Goal: Transaction & Acquisition: Purchase product/service

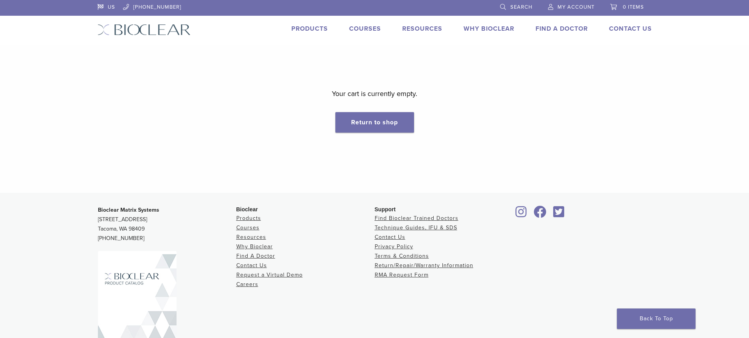
click at [380, 9] on link "My Account" at bounding box center [571, 6] width 46 height 12
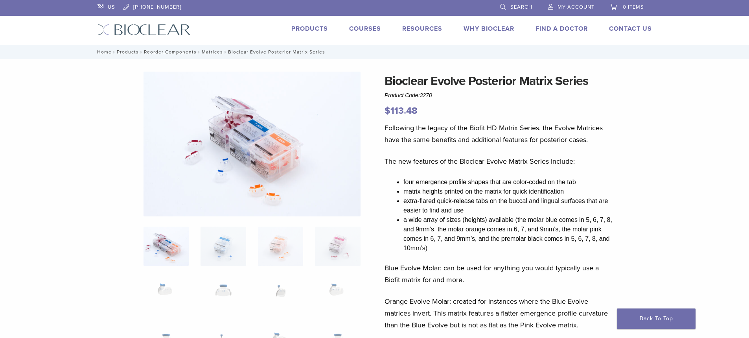
click at [566, 8] on span "My Account" at bounding box center [576, 7] width 37 height 6
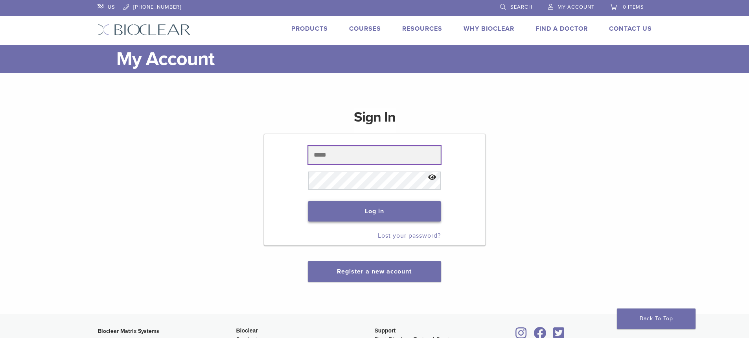
type input "**********"
click at [384, 217] on button "Log in" at bounding box center [374, 211] width 133 height 20
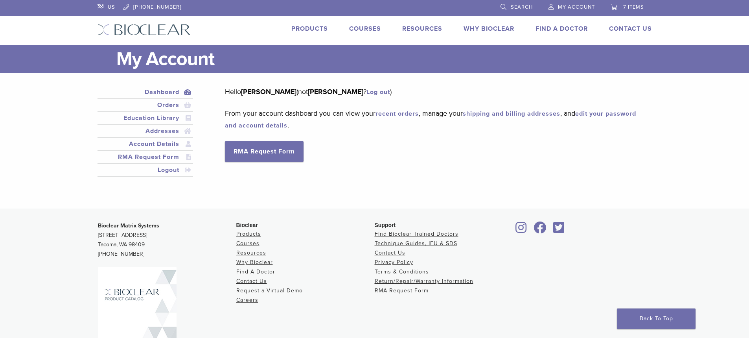
click at [625, 7] on span "7 items" at bounding box center [633, 7] width 21 height 6
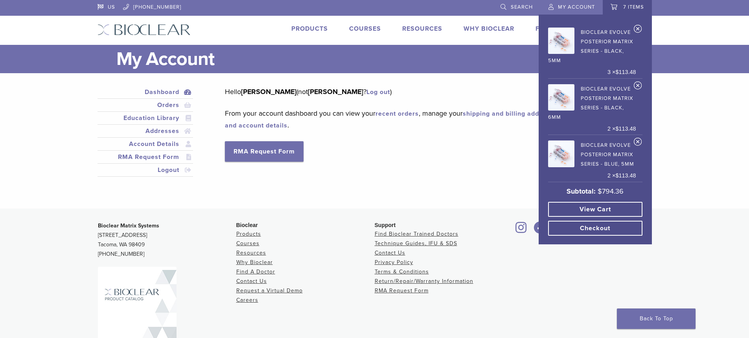
click at [589, 209] on link "View cart" at bounding box center [595, 209] width 94 height 15
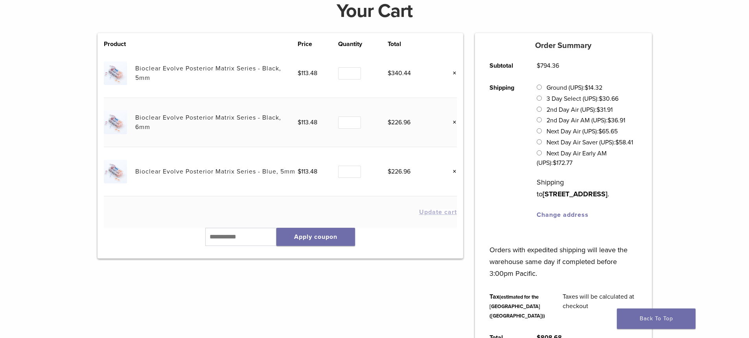
scroll to position [83, 0]
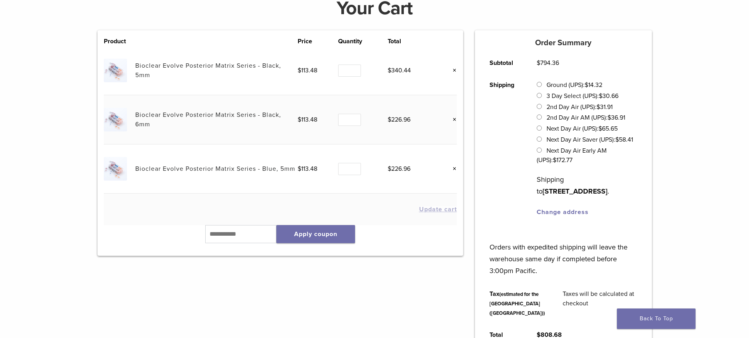
drag, startPoint x: 749, startPoint y: 122, endPoint x: 755, endPoint y: 140, distance: 19.0
click at [749, 140] on html "US [PHONE_NUMBER] Search My Account 7 items Back to product site Products Cours…" at bounding box center [374, 263] width 749 height 693
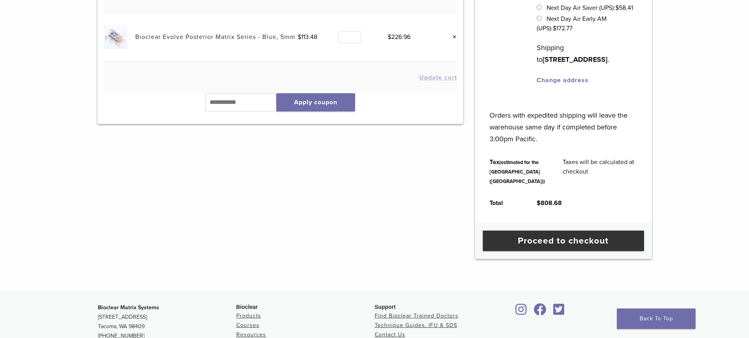
scroll to position [215, 0]
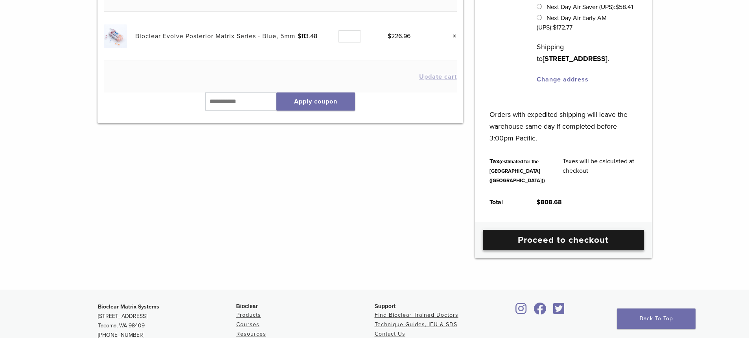
click at [558, 250] on link "Proceed to checkout" at bounding box center [563, 240] width 161 height 20
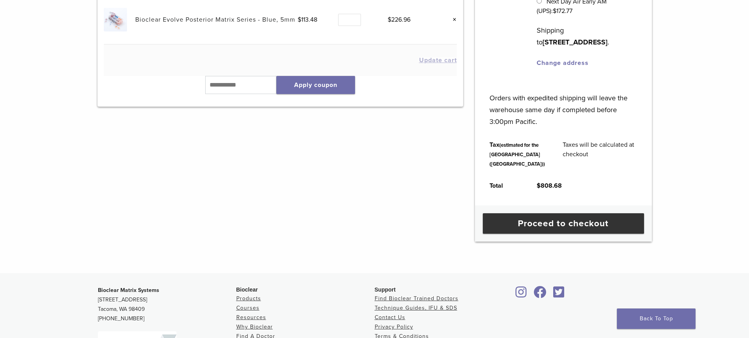
scroll to position [259, 0]
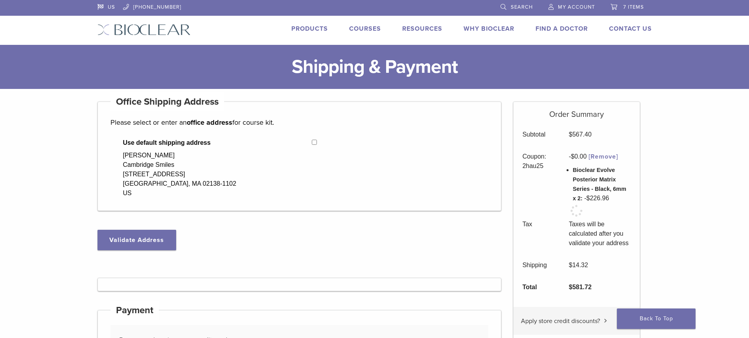
select select "**"
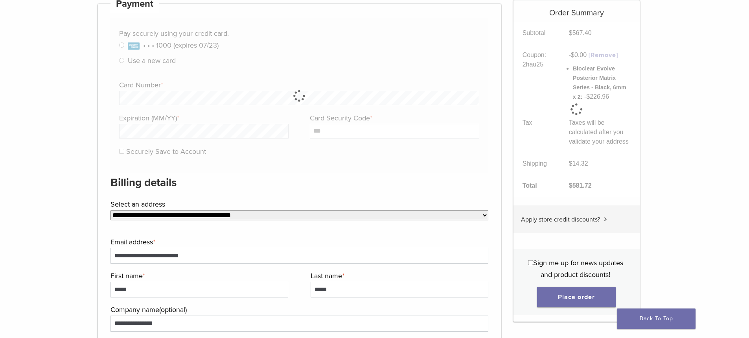
scroll to position [310, 0]
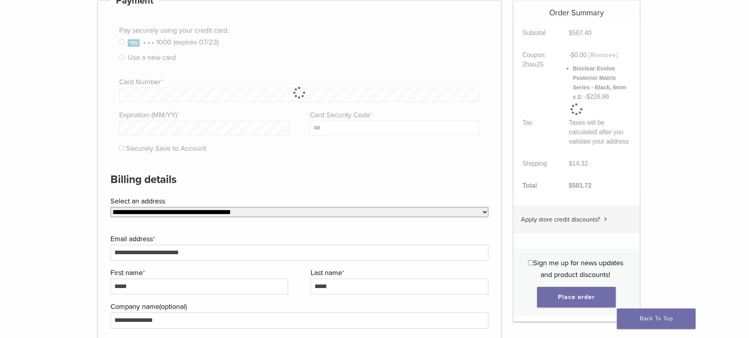
click at [749, 108] on html "US 1.855.712.5327 Search My Account 7 items Back to product site Products Cours…" at bounding box center [374, 282] width 749 height 1184
click at [566, 303] on button "Place order" at bounding box center [576, 297] width 79 height 20
click at [140, 206] on label "Select an address" at bounding box center [299, 201] width 376 height 12
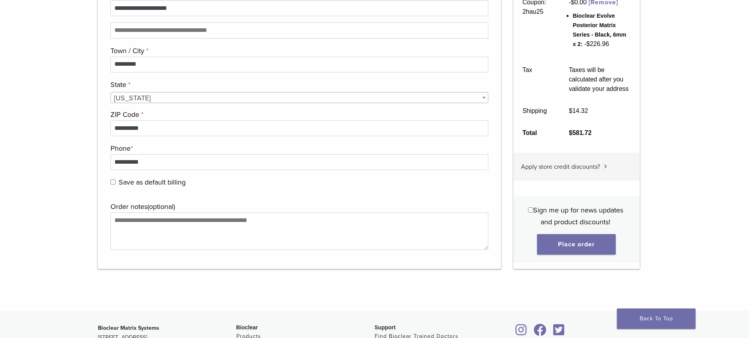
scroll to position [711, 0]
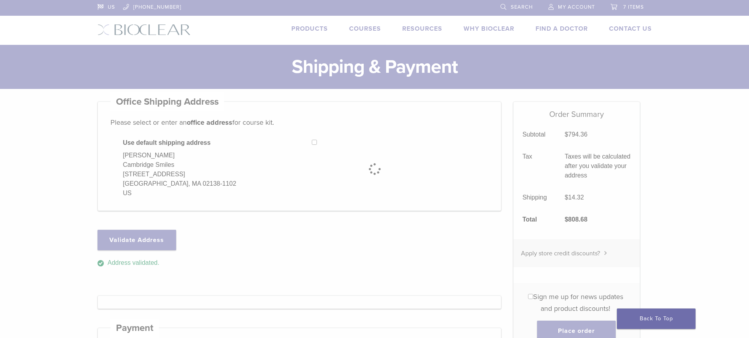
select select "**"
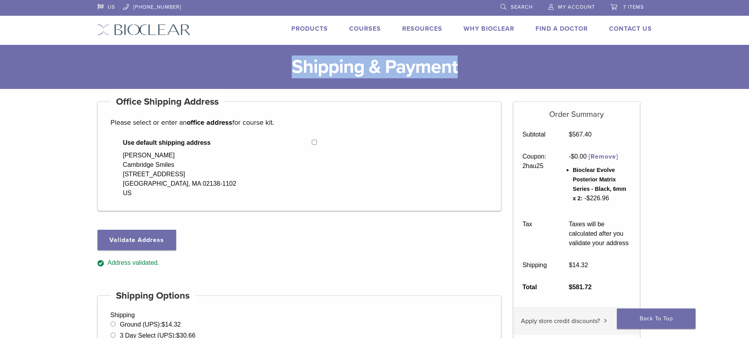
drag, startPoint x: 749, startPoint y: 37, endPoint x: 755, endPoint y: 77, distance: 40.2
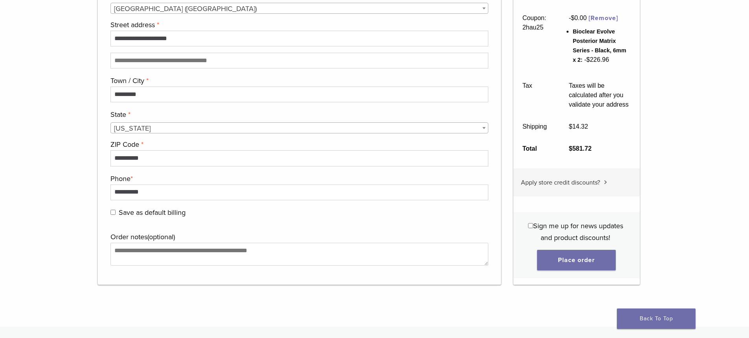
scroll to position [731, 0]
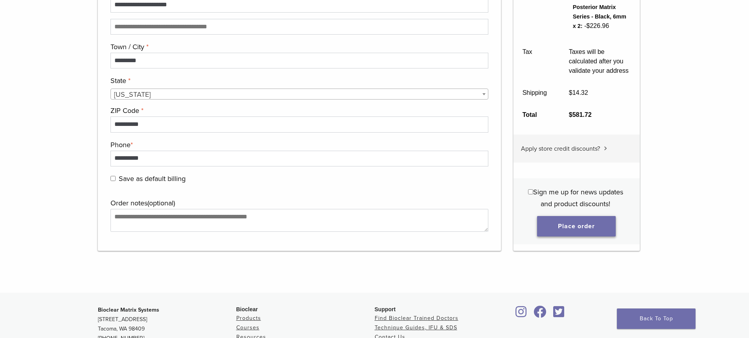
click at [580, 225] on button "Place order" at bounding box center [576, 226] width 79 height 20
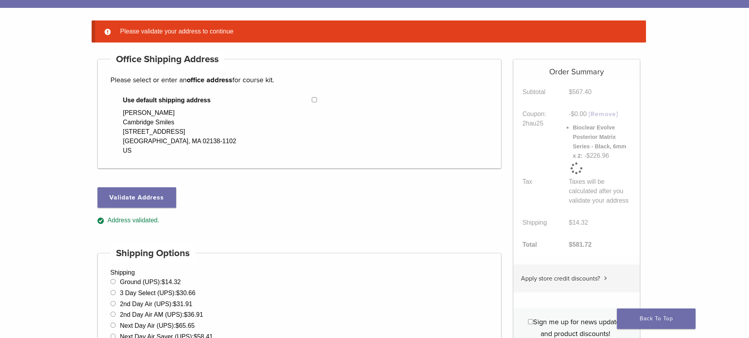
scroll to position [62, 0]
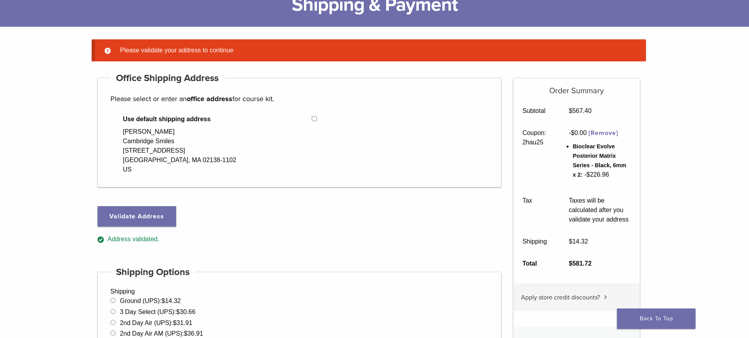
click at [267, 103] on p "Please select or enter an office address for course kit." at bounding box center [300, 99] width 378 height 12
click at [142, 216] on button "Validate Address" at bounding box center [137, 216] width 79 height 20
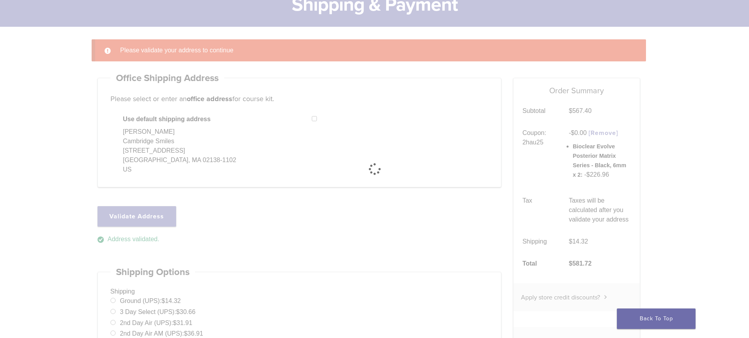
select select "**"
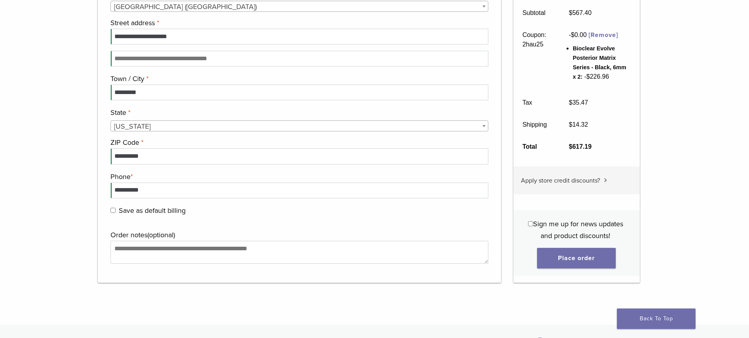
scroll to position [701, 0]
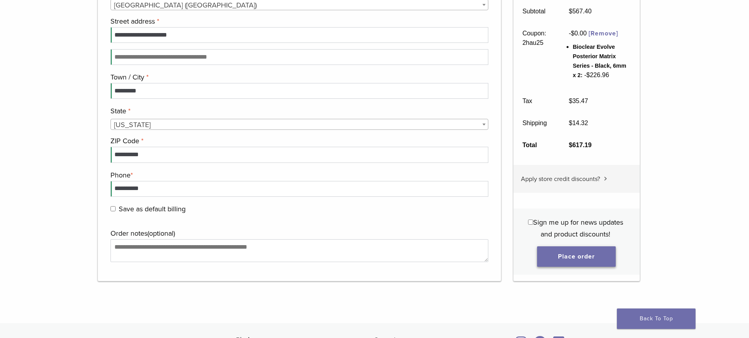
click at [575, 258] on button "Place order" at bounding box center [576, 256] width 79 height 20
